Goal: Transaction & Acquisition: Purchase product/service

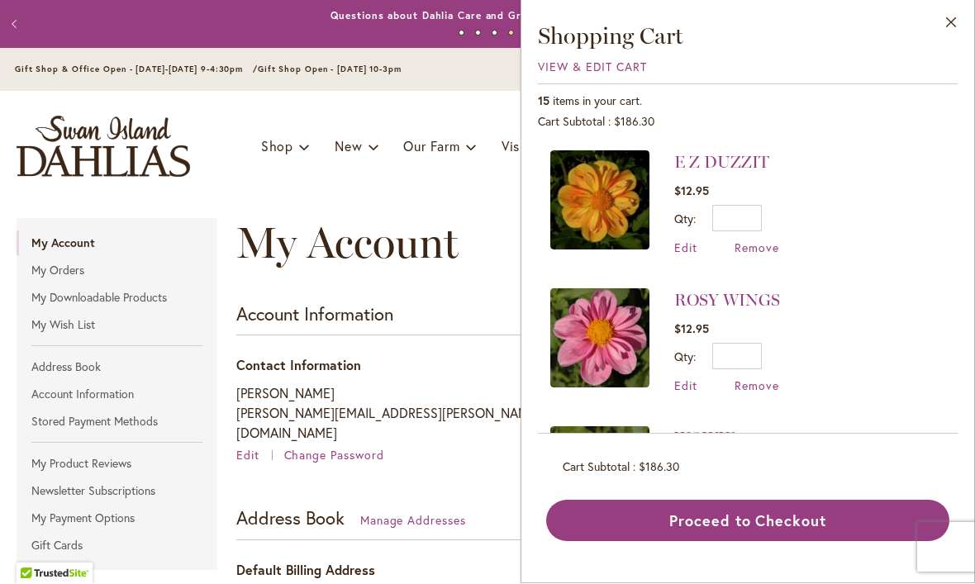
scroll to position [1716, 0]
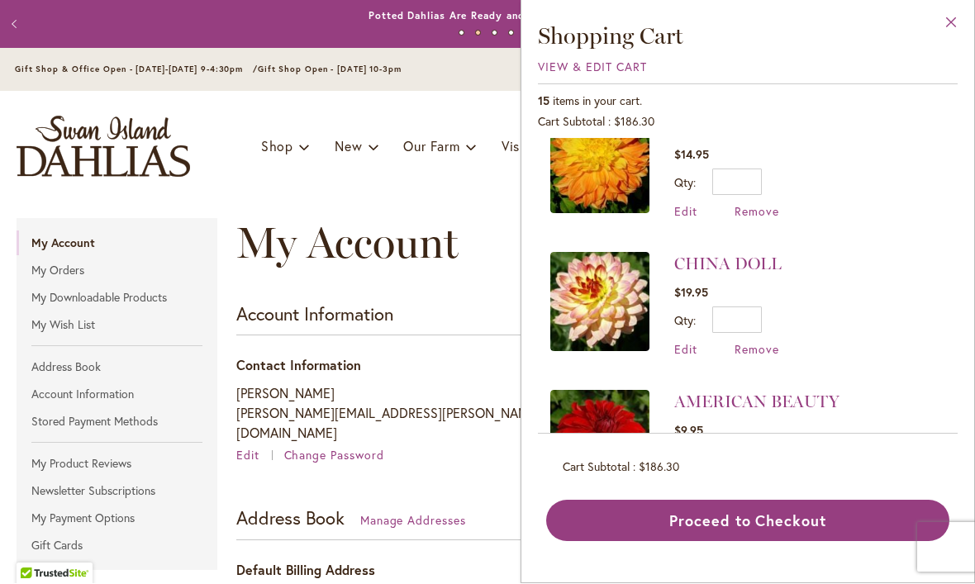
click at [946, 32] on button "Close" at bounding box center [951, 27] width 45 height 52
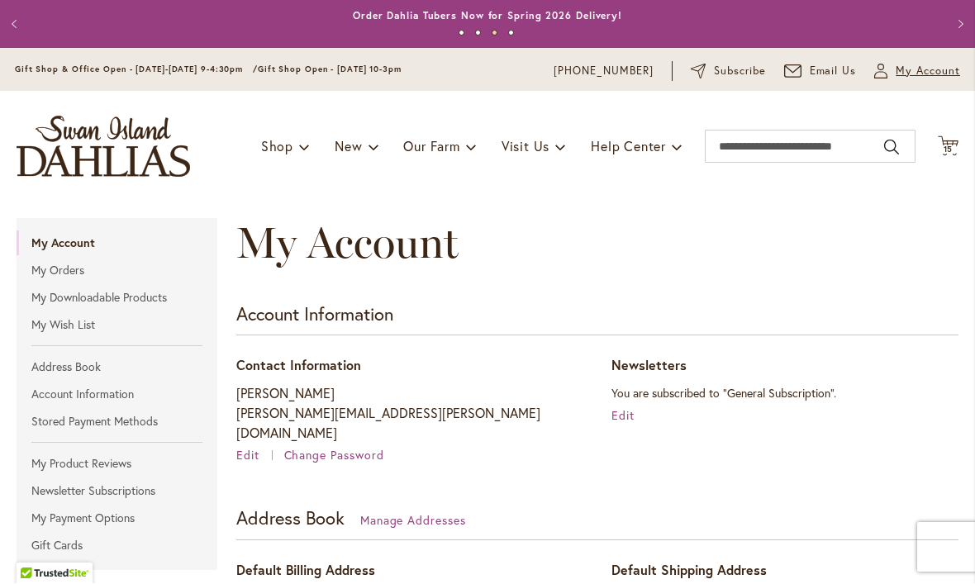
click at [901, 67] on span "My Account" at bounding box center [928, 72] width 64 height 17
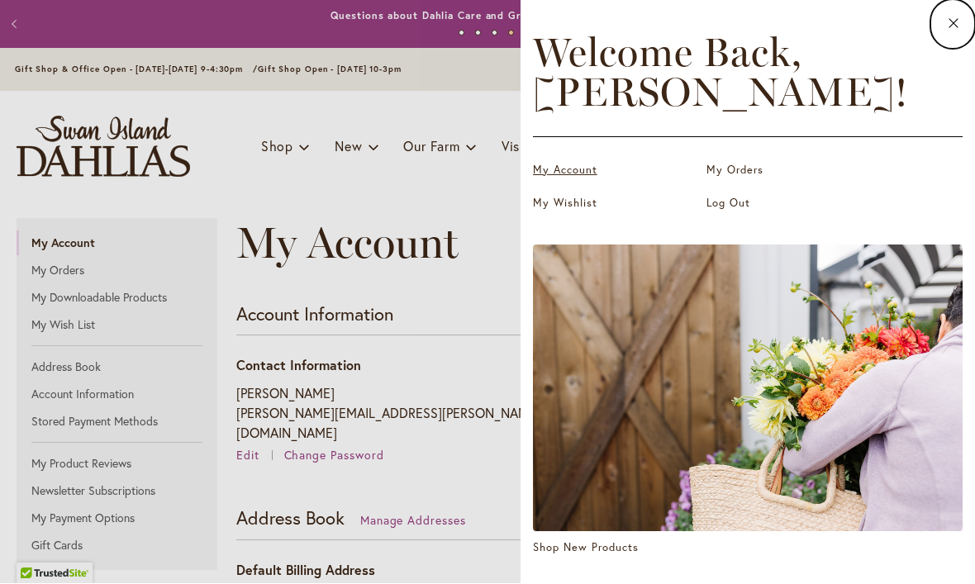
click at [590, 172] on link "My Account" at bounding box center [615, 171] width 165 height 17
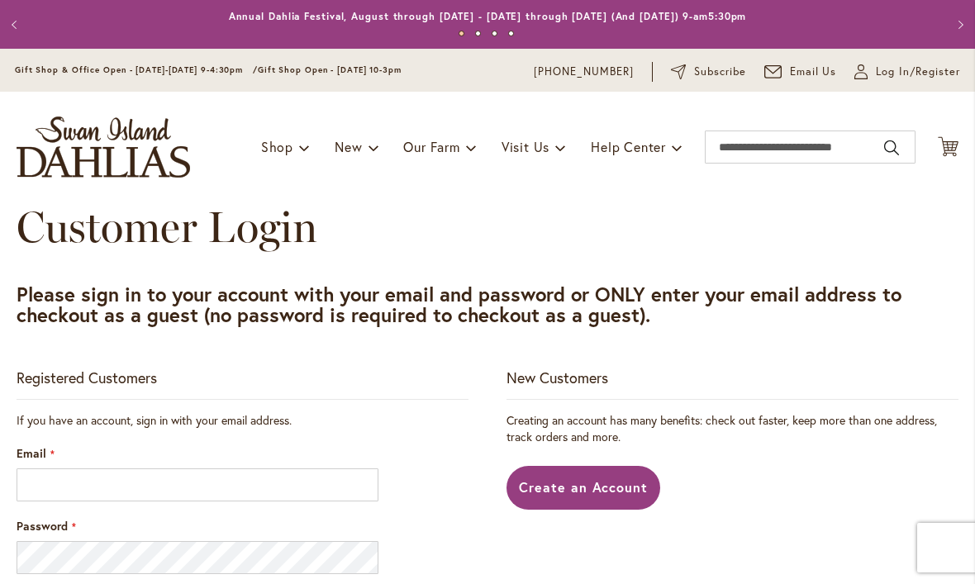
scroll to position [257, 0]
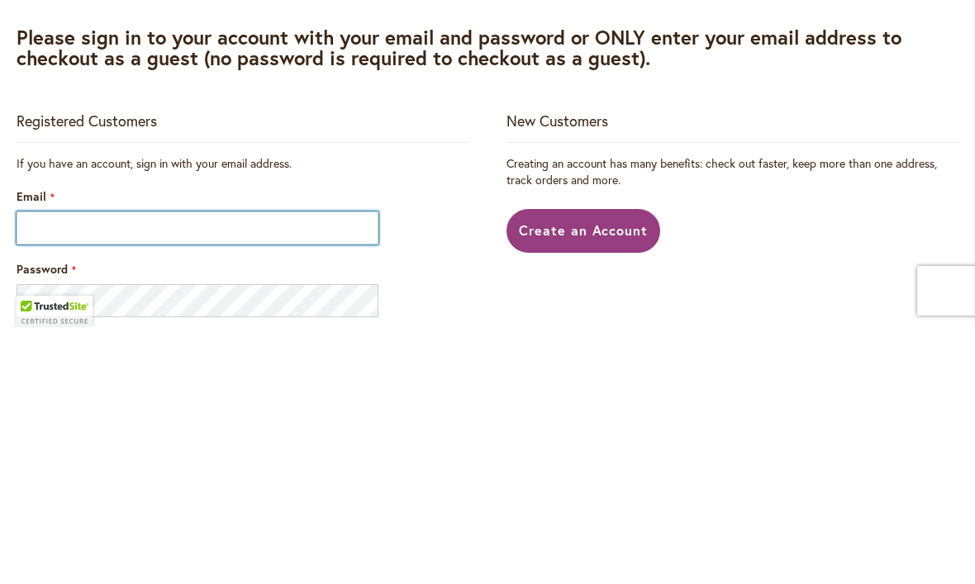
type input "**********"
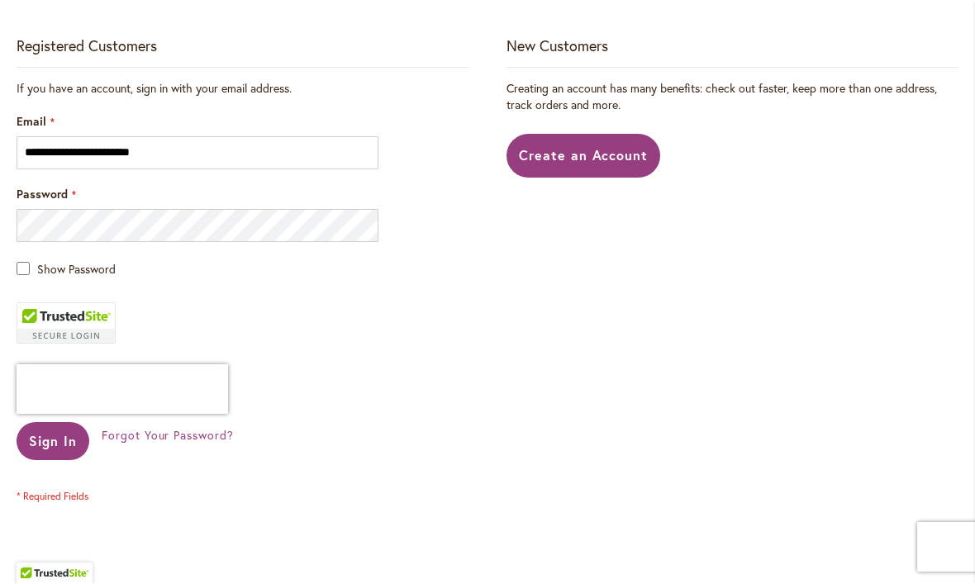
scroll to position [402, 0]
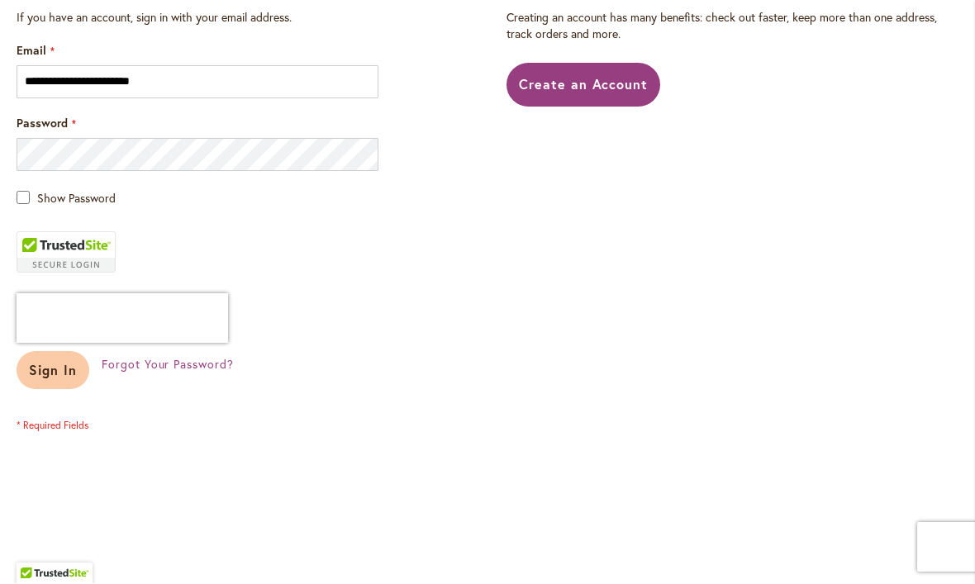
click at [52, 374] on span "Sign In" at bounding box center [53, 370] width 48 height 17
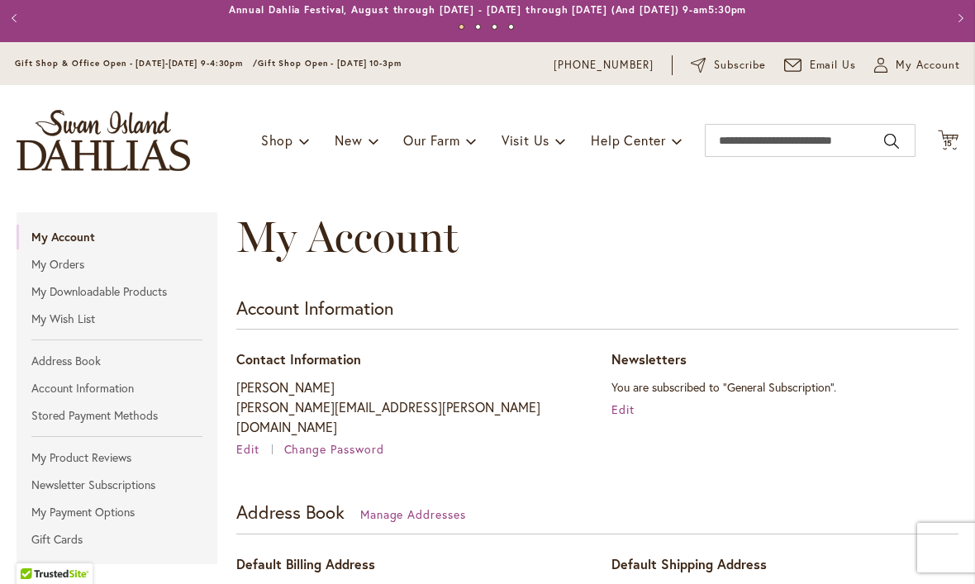
scroll to position [4, 0]
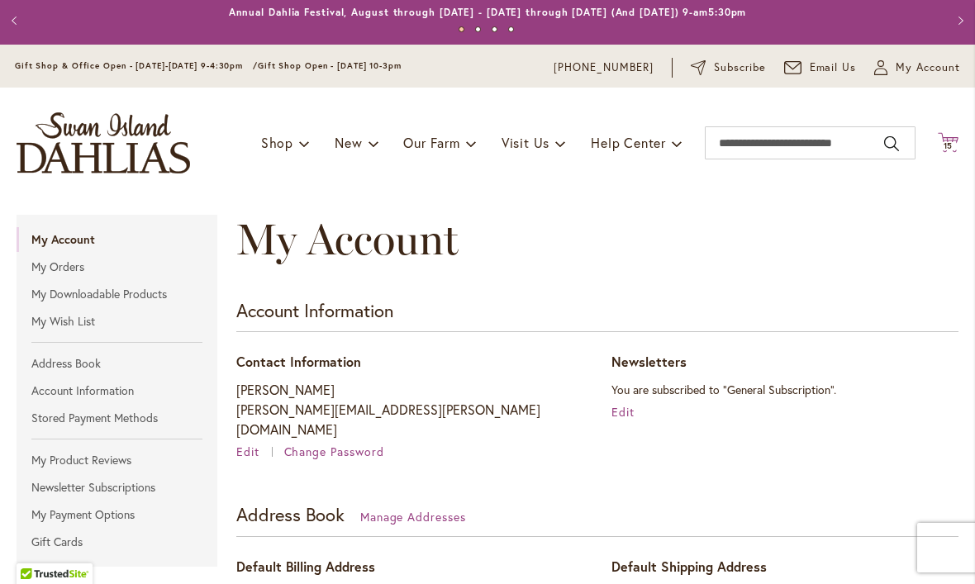
click at [952, 135] on icon "Cart .cls-1 { fill: #231f20; }" at bounding box center [948, 142] width 21 height 21
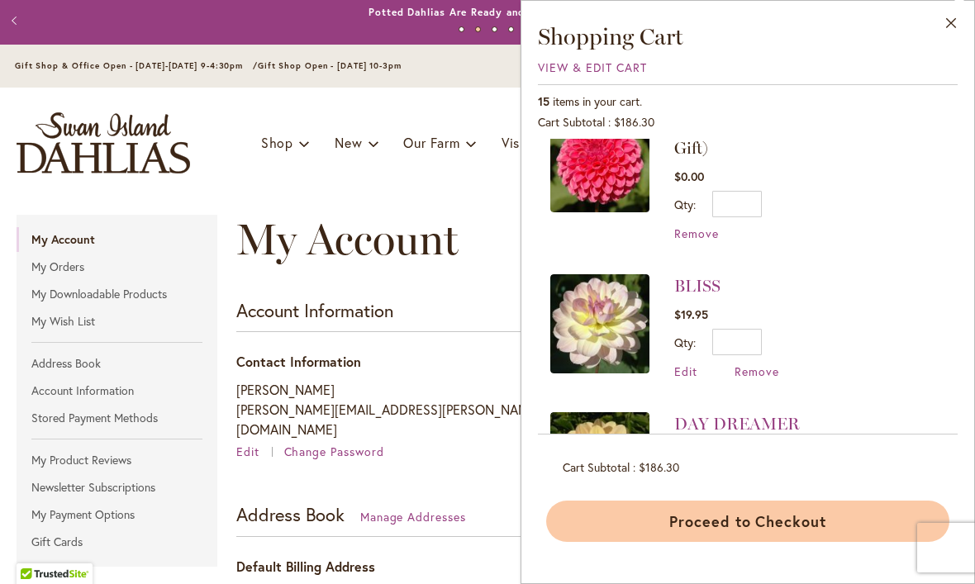
click at [778, 542] on button "Proceed to Checkout" at bounding box center [747, 521] width 403 height 41
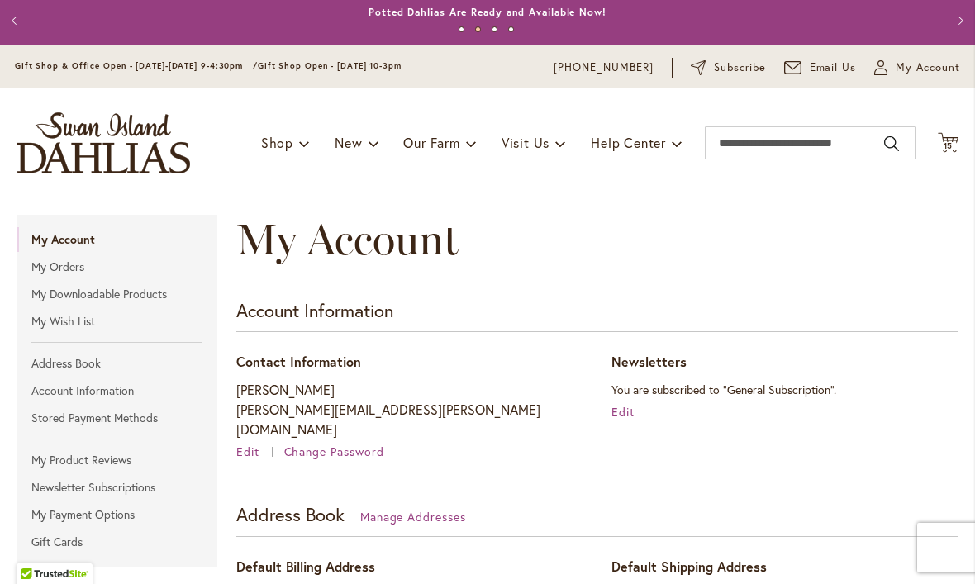
scroll to position [878, 0]
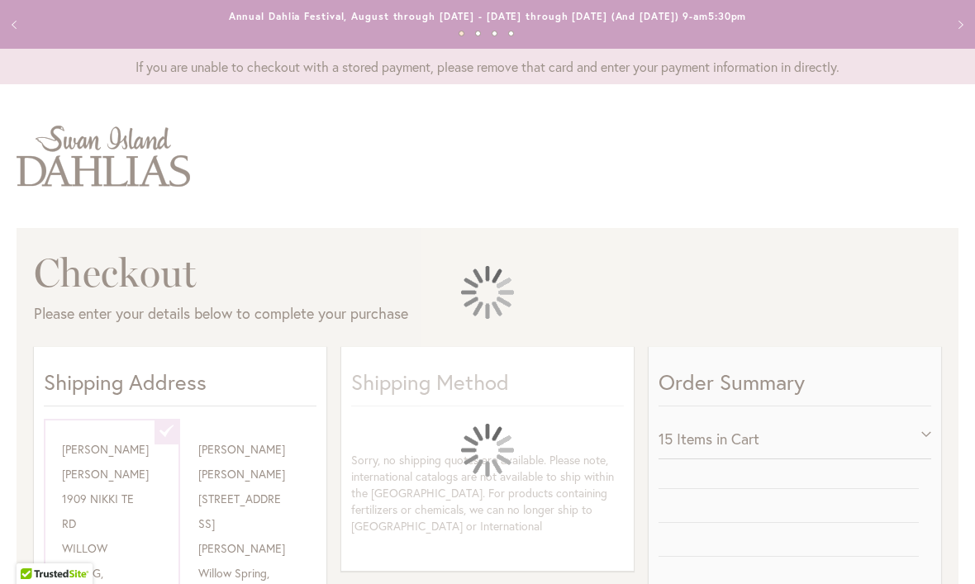
select select "**********"
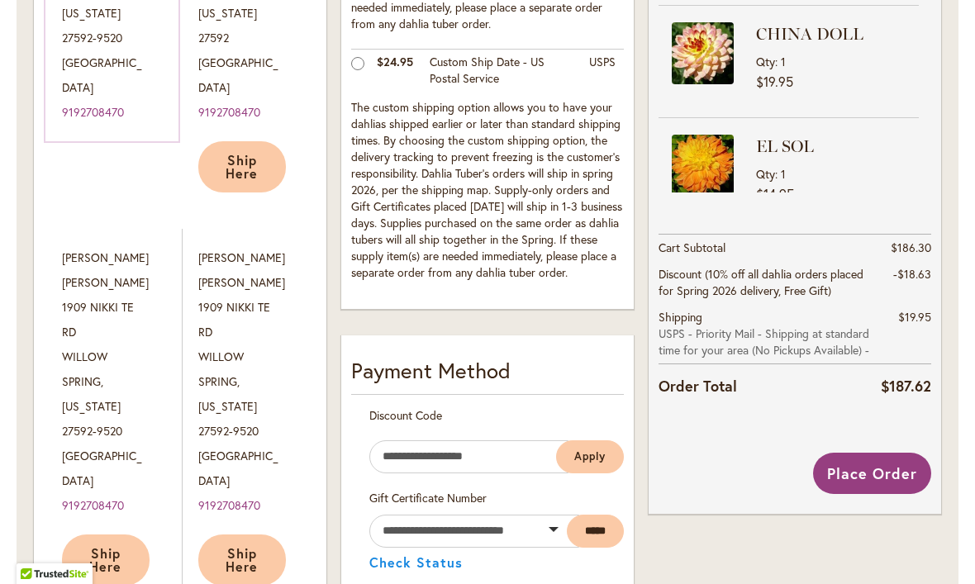
scroll to position [591, 0]
